Goal: Task Accomplishment & Management: Complete application form

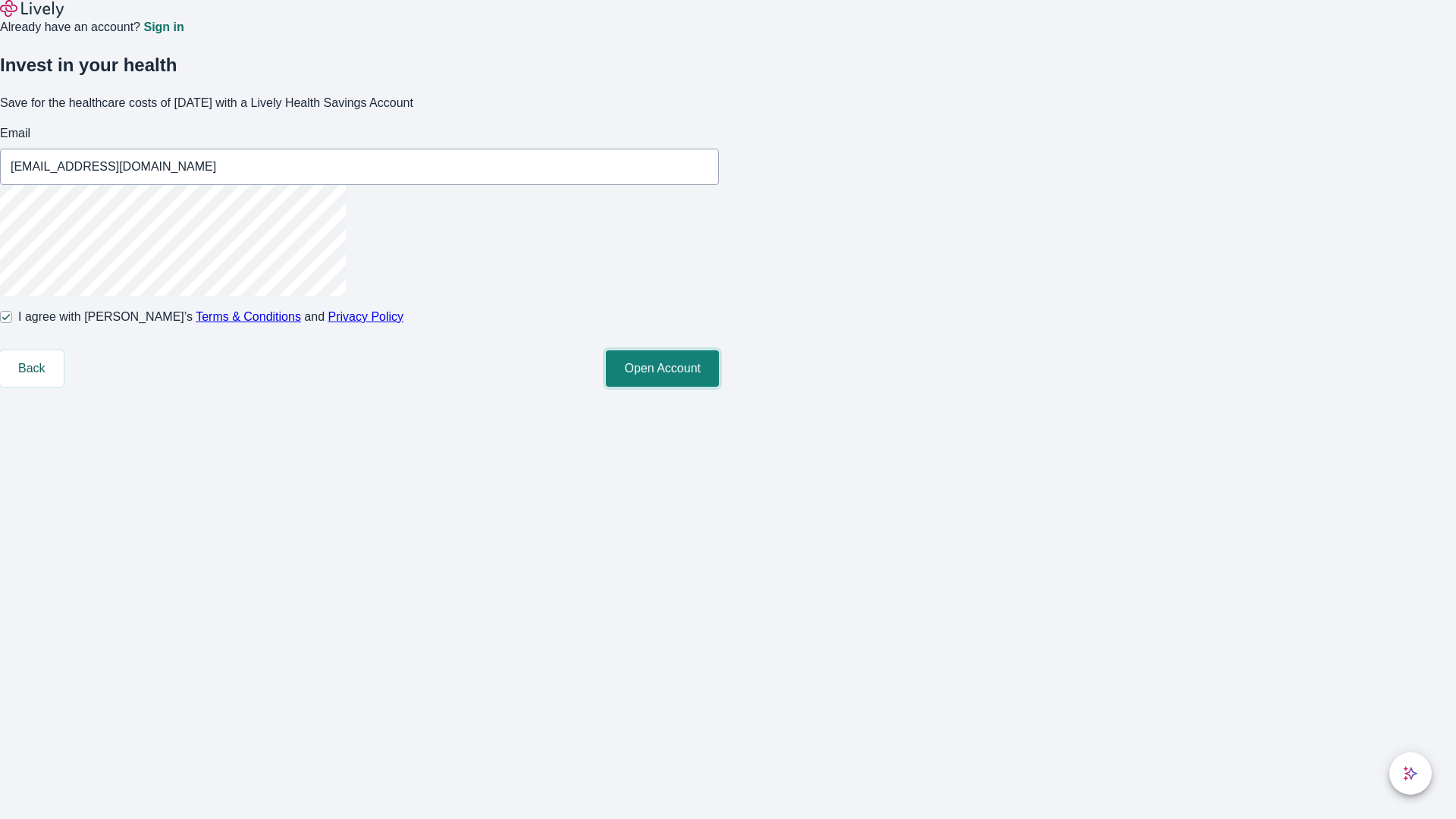
click at [718, 387] on button "Open Account" at bounding box center [662, 369] width 113 height 37
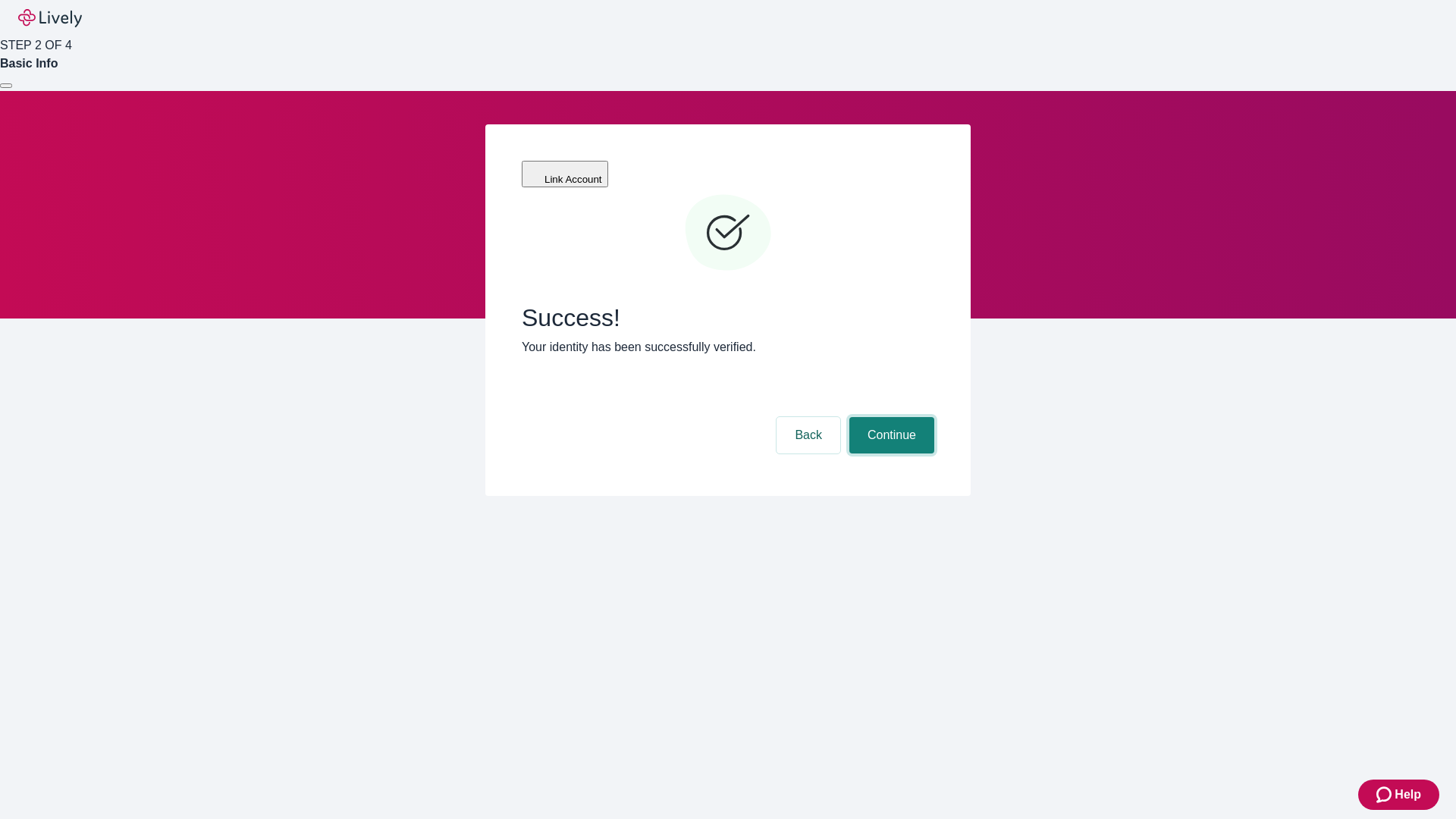
click at [889, 417] on button "Continue" at bounding box center [892, 435] width 85 height 37
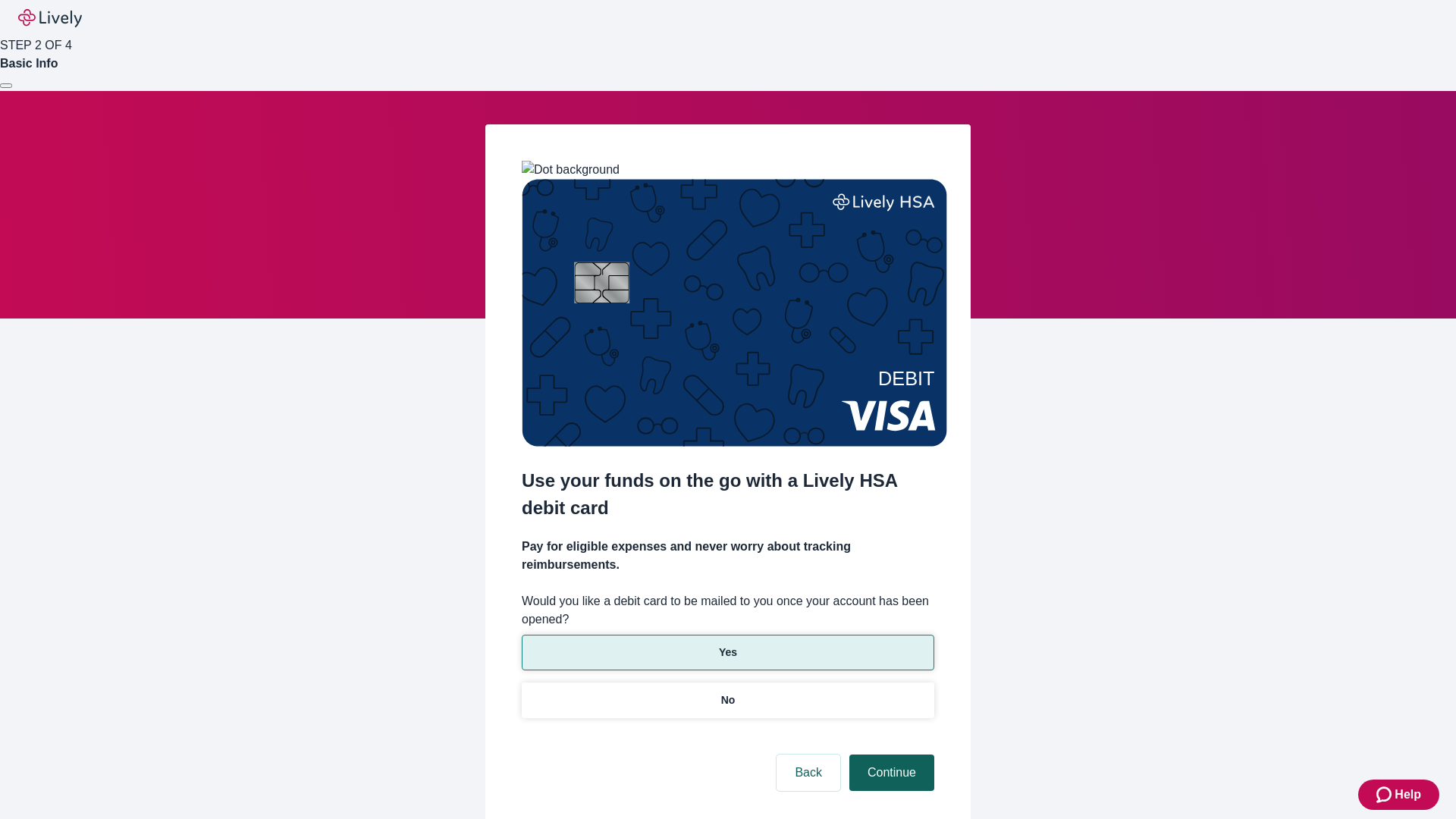
click at [727, 644] on p "Yes" at bounding box center [728, 652] width 18 height 16
click at [889, 755] on button "Continue" at bounding box center [892, 773] width 85 height 37
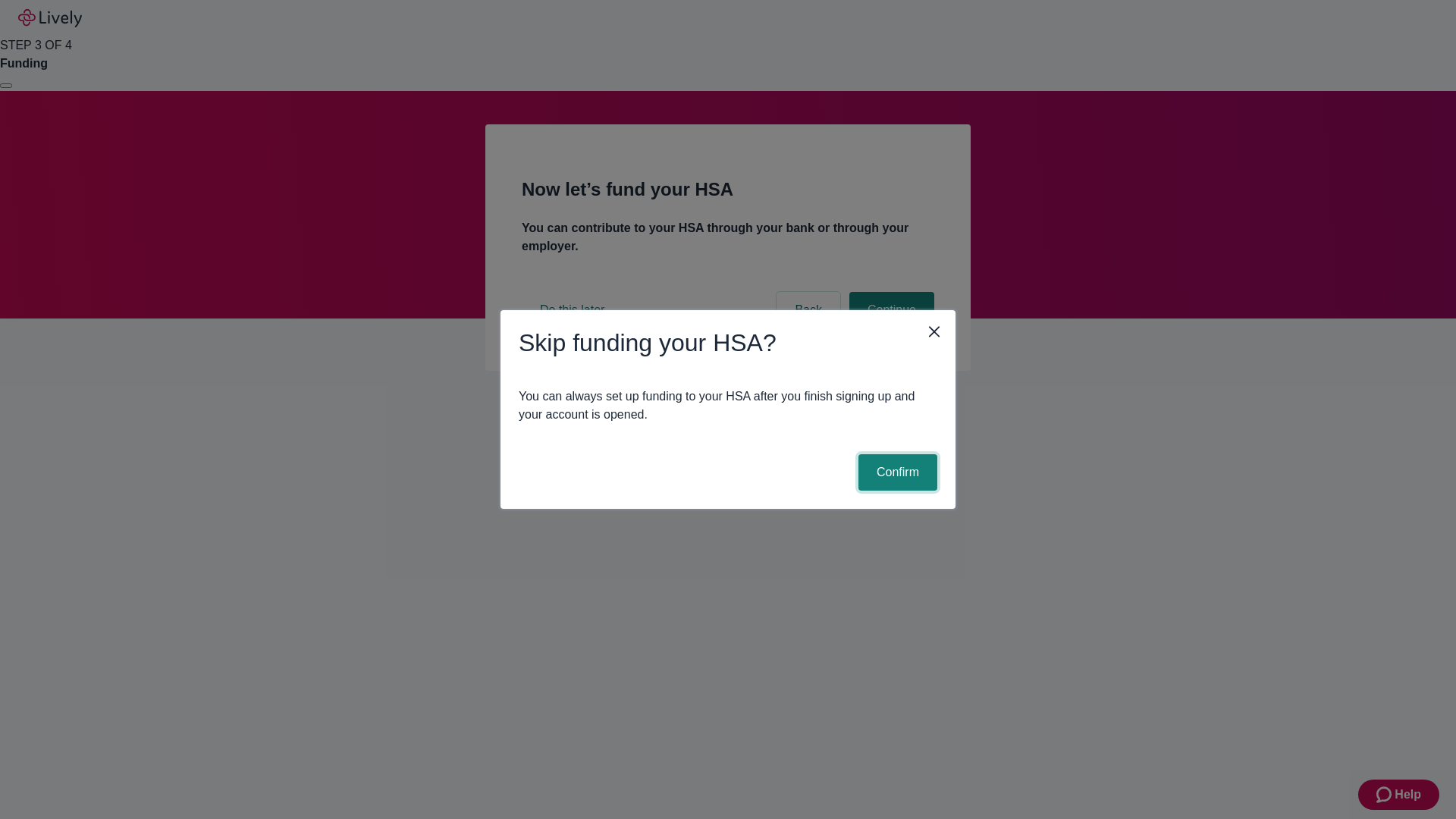
click at [895, 473] on button "Confirm" at bounding box center [898, 473] width 79 height 37
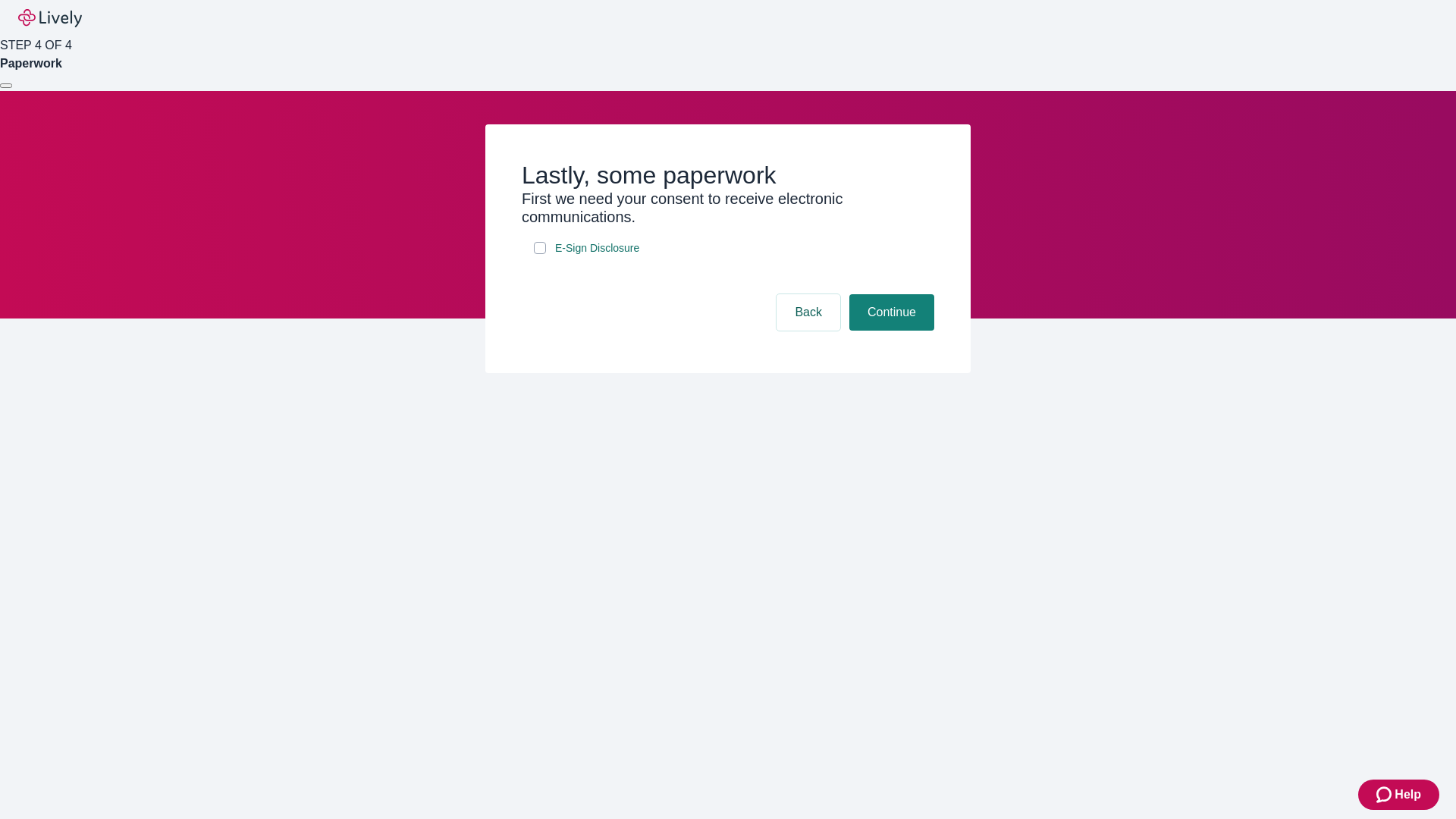
click at [540, 254] on input "E-Sign Disclosure" at bounding box center [540, 248] width 12 height 12
checkbox input "true"
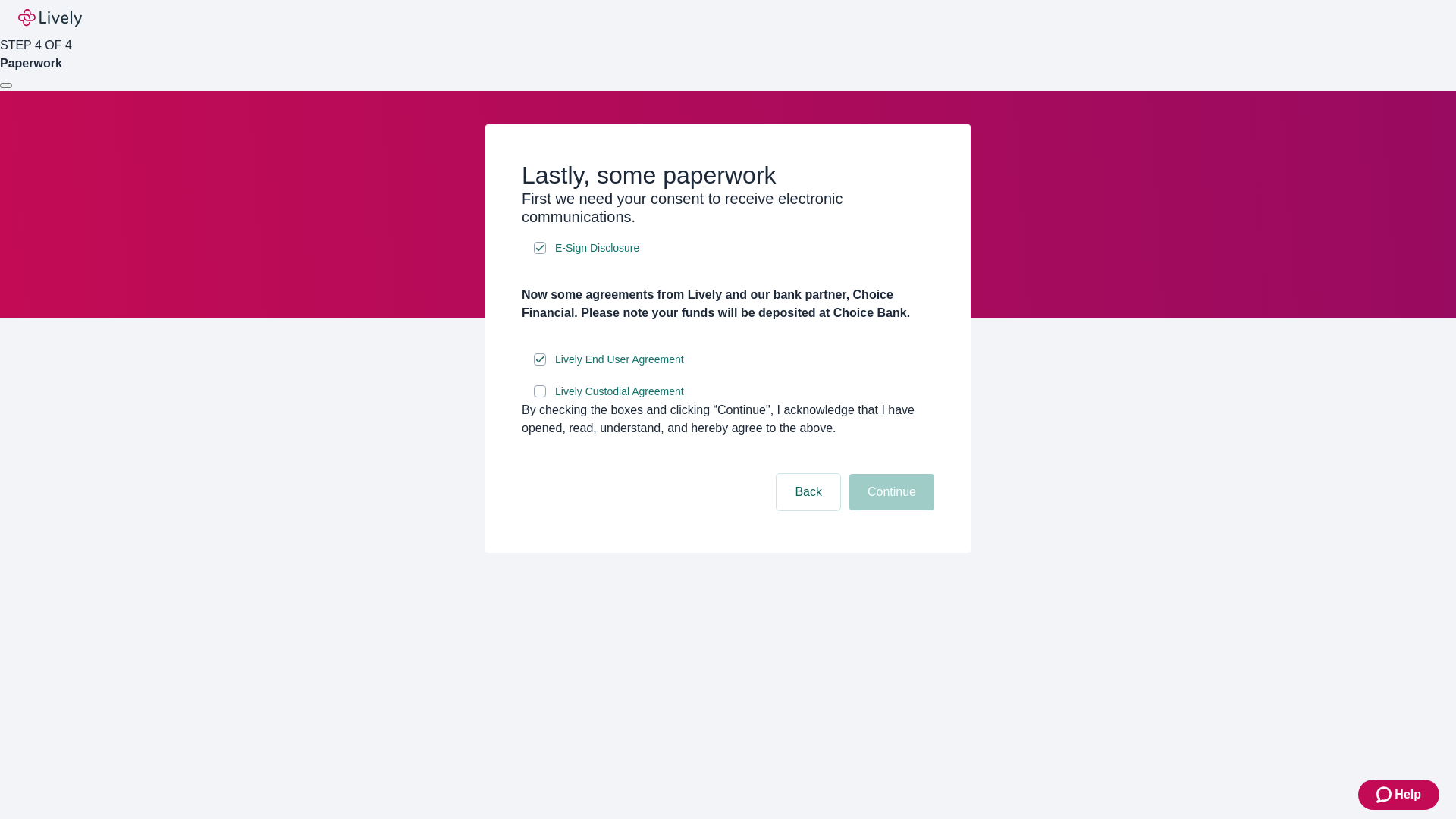
click at [540, 398] on input "Lively Custodial Agreement" at bounding box center [540, 391] width 12 height 12
checkbox input "true"
click at [889, 510] on button "Continue" at bounding box center [892, 493] width 85 height 37
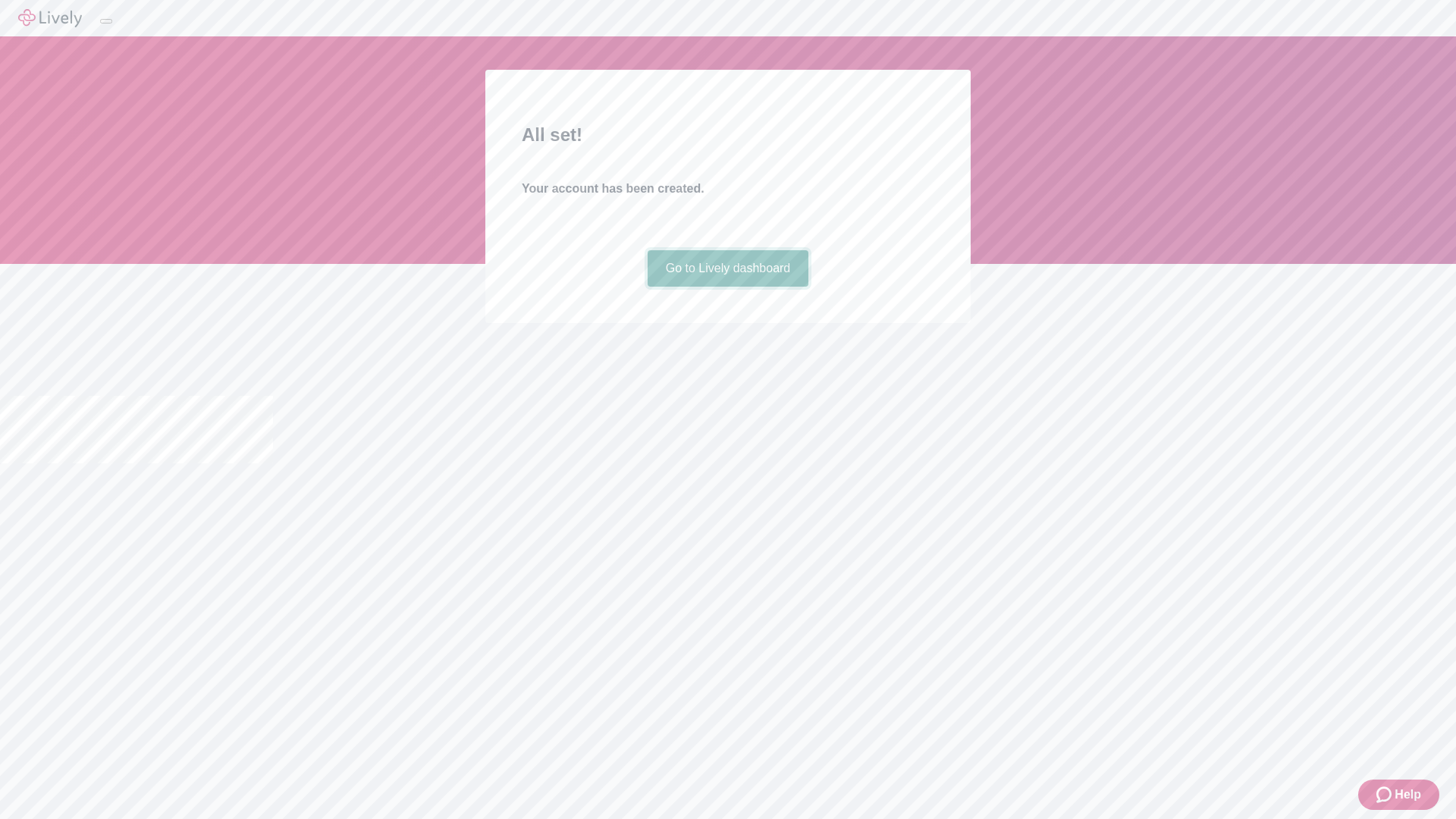
click at [727, 287] on link "Go to Lively dashboard" at bounding box center [728, 269] width 162 height 37
